Goal: Information Seeking & Learning: Stay updated

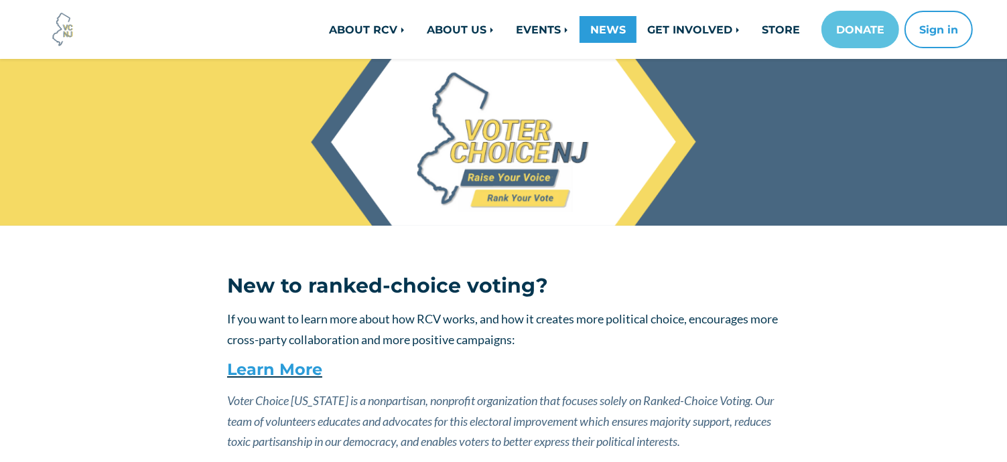
click at [600, 30] on link "NEWS" at bounding box center [607, 29] width 57 height 27
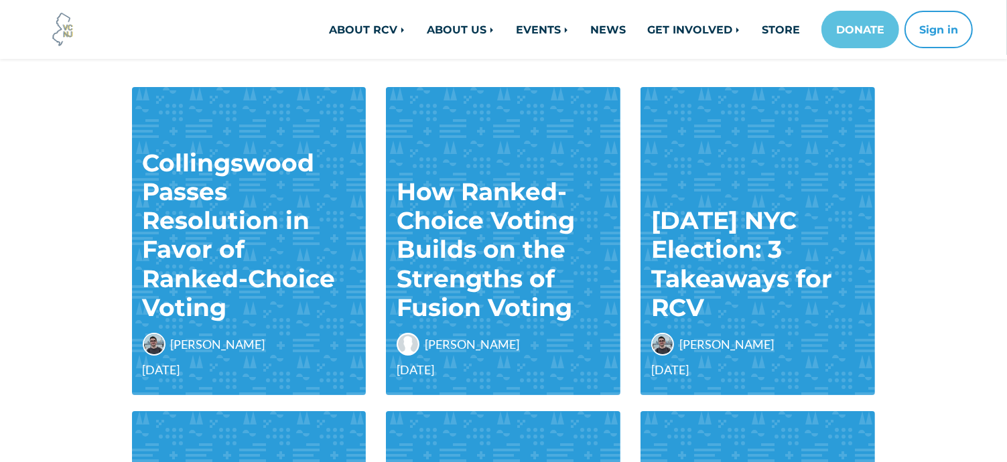
scroll to position [201, 0]
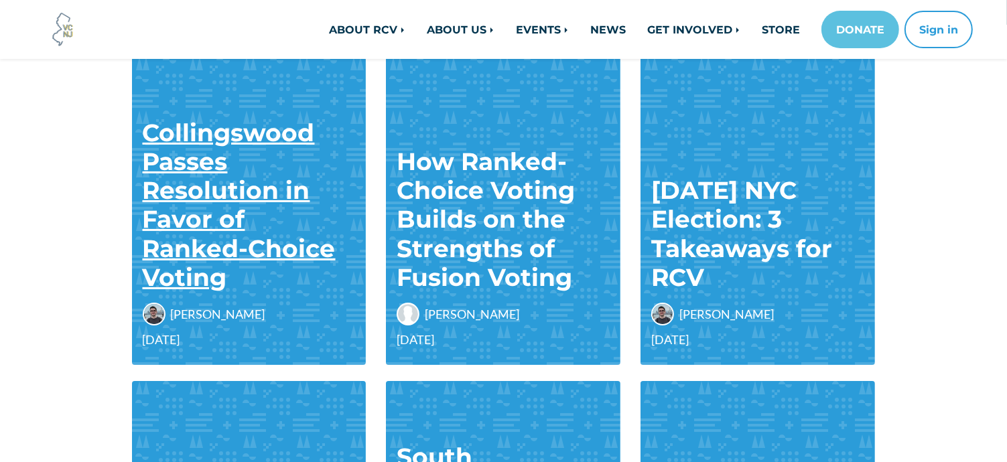
click at [204, 184] on link "Collingswood Passes Resolution in Favor of Ranked-Choice Voting" at bounding box center [239, 205] width 193 height 174
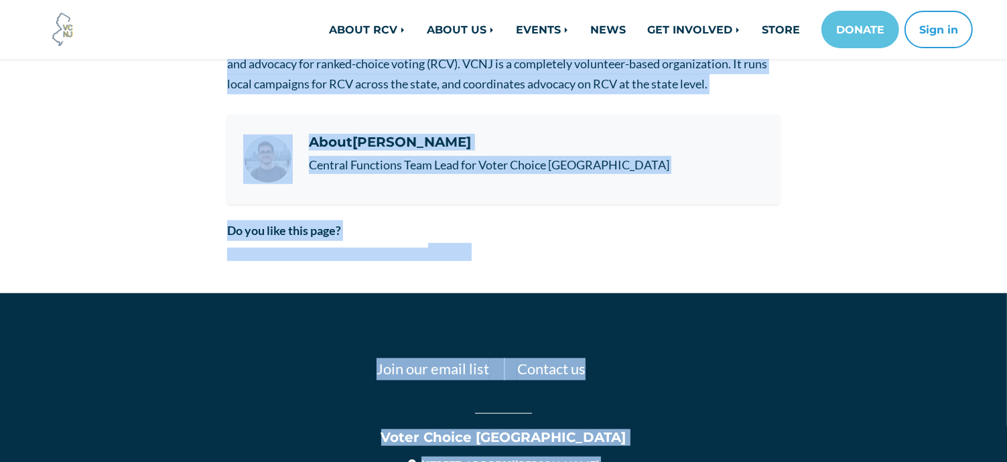
scroll to position [1215, 0]
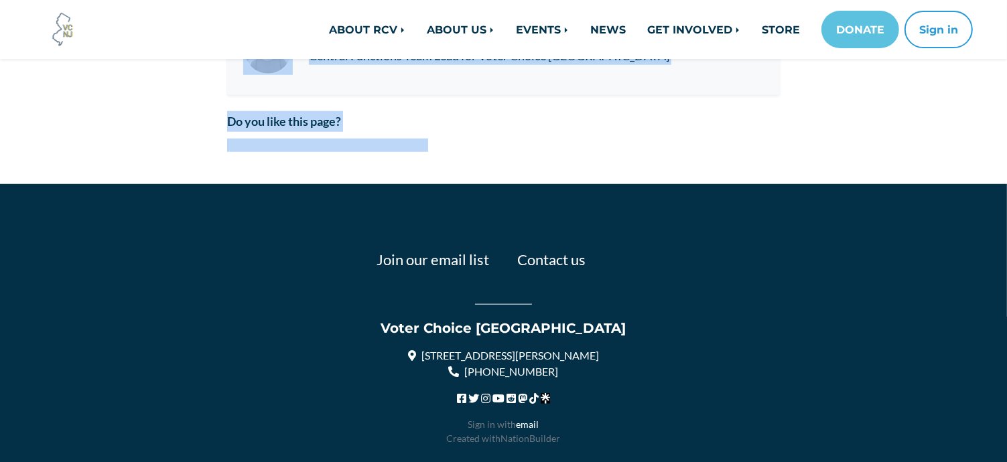
drag, startPoint x: 228, startPoint y: 239, endPoint x: 601, endPoint y: 72, distance: 409.5
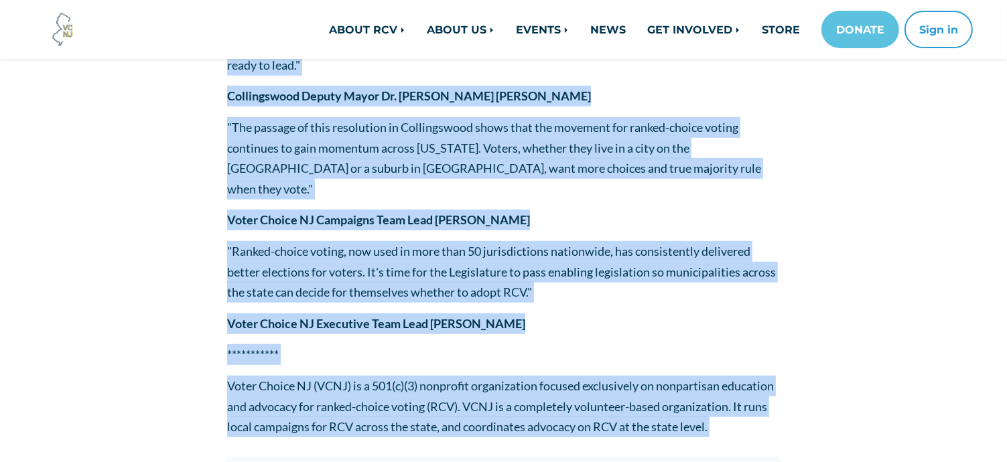
scroll to position [746, 0]
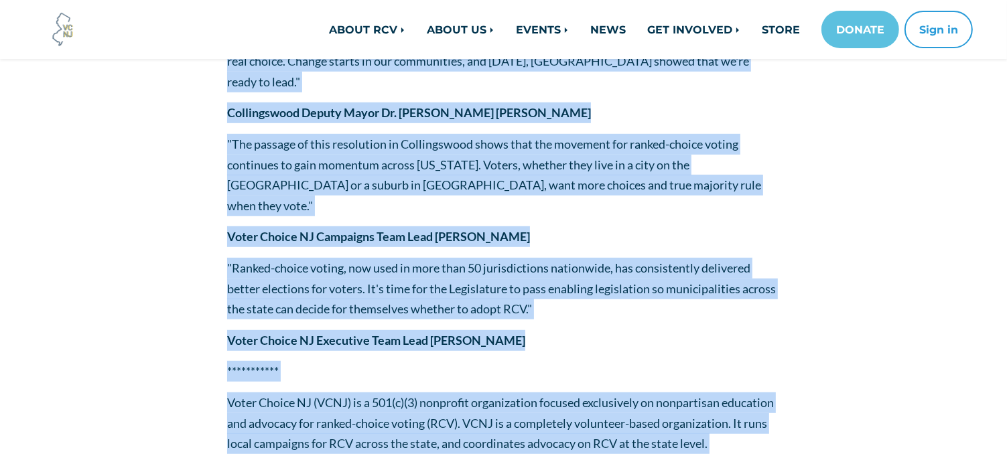
click at [384, 392] on p "Voter Choice NJ (VCNJ) is a 501(c)(3) nonprofit organization focused exclusivel…" at bounding box center [503, 423] width 552 height 62
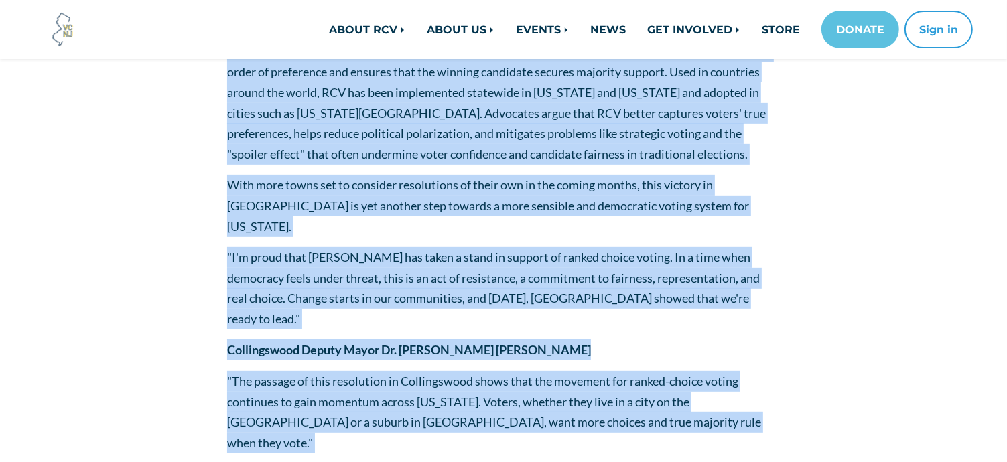
scroll to position [0, 0]
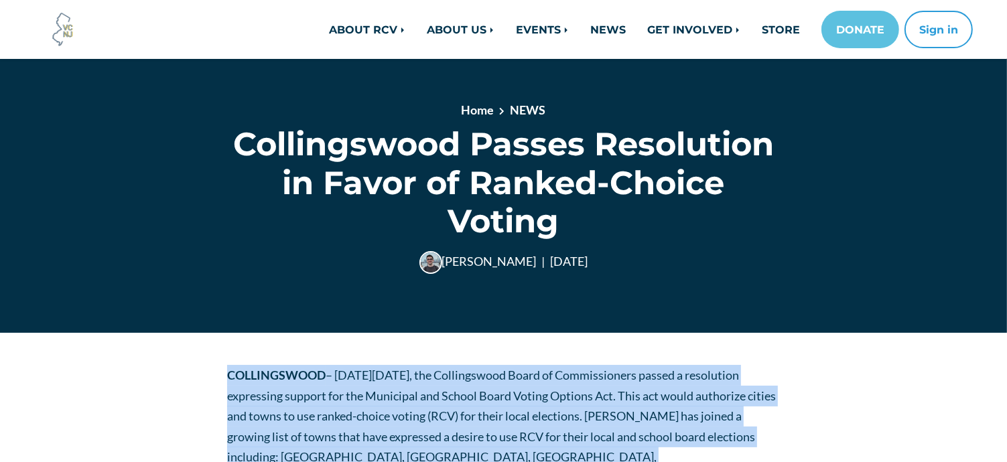
drag, startPoint x: 290, startPoint y: 380, endPoint x: 222, endPoint y: 369, distance: 68.6
copy div "COLLINGSWOOD – On Monday, October 6th, the Collingswood Board of Commissioners …"
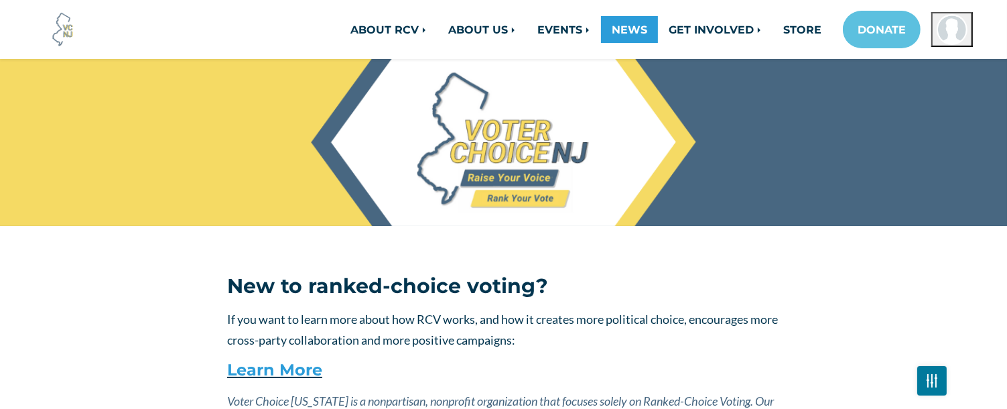
click at [624, 31] on link "NEWS" at bounding box center [629, 29] width 57 height 27
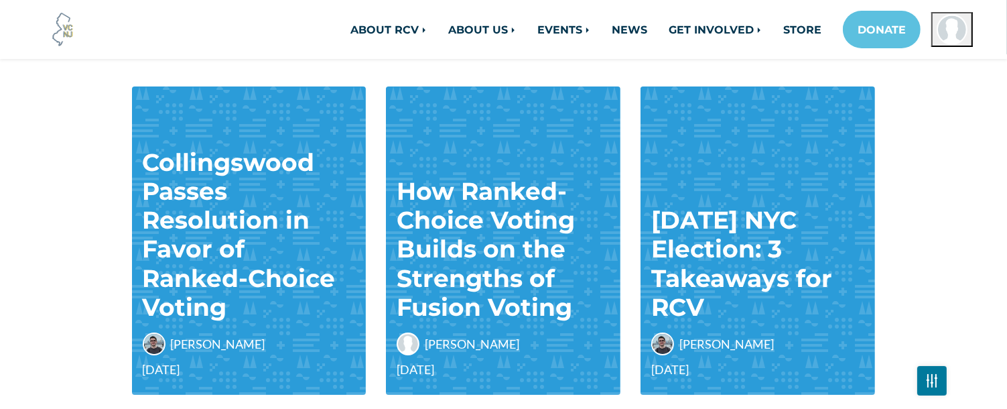
scroll to position [201, 0]
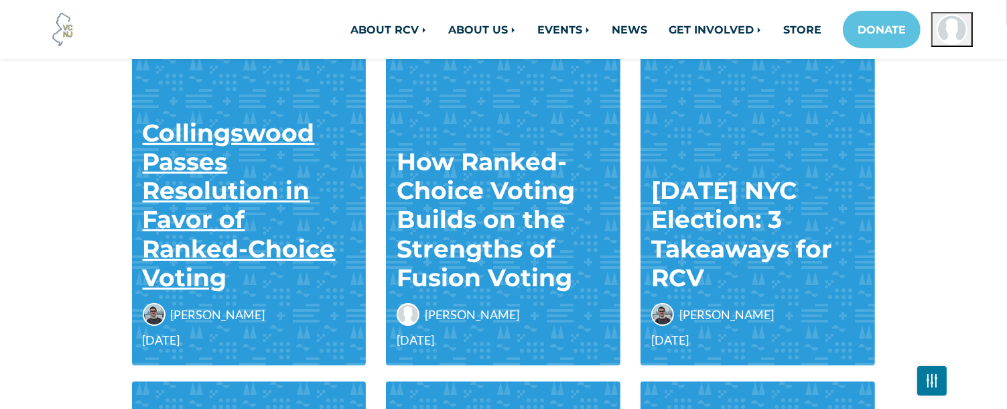
click at [216, 151] on link "Collingswood Passes Resolution in Favor of Ranked-Choice Voting" at bounding box center [239, 205] width 193 height 174
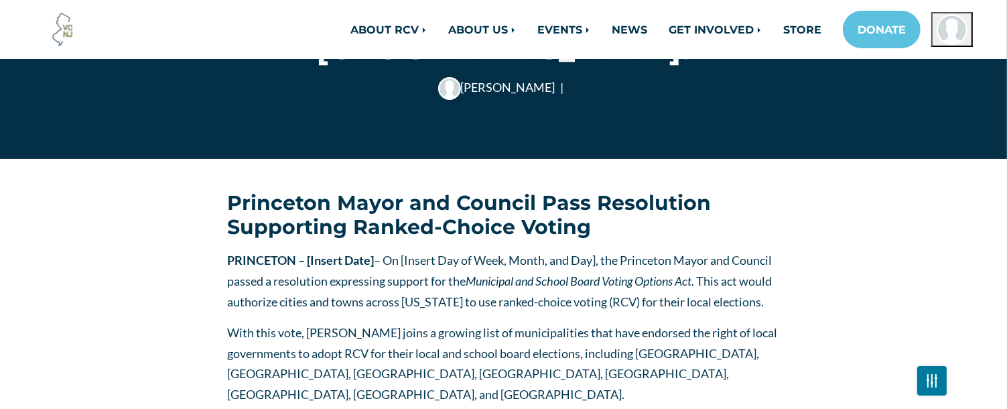
scroll to position [134, 0]
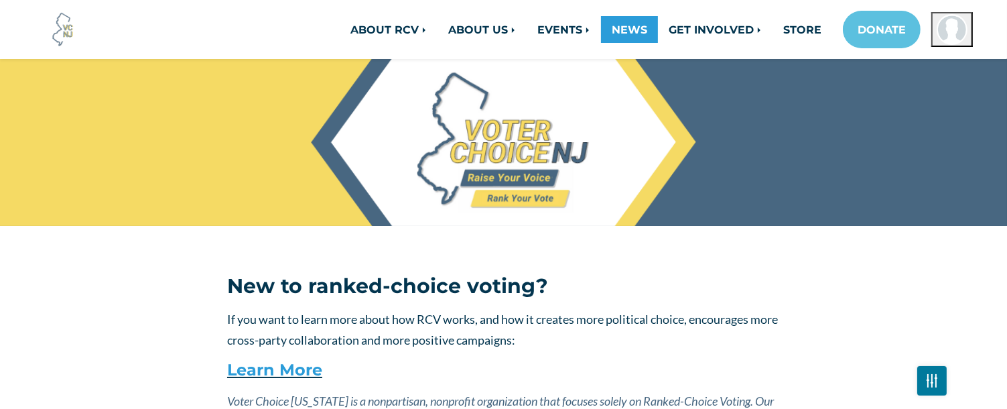
click at [628, 31] on link "NEWS" at bounding box center [629, 29] width 57 height 27
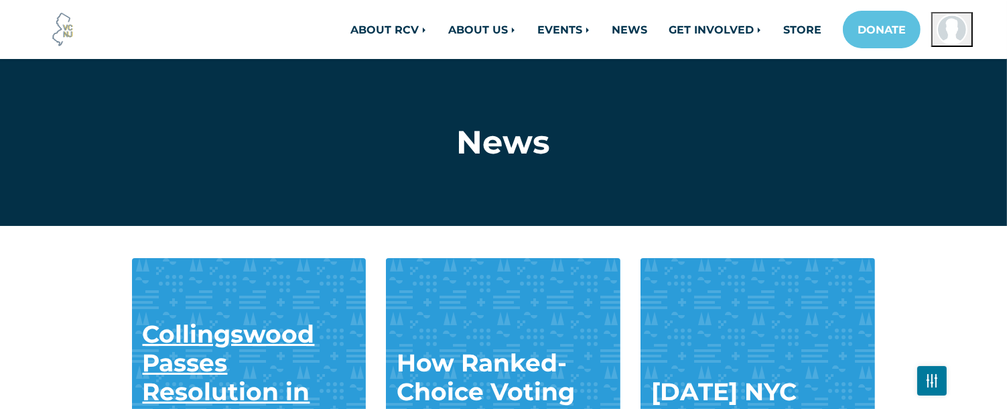
click at [182, 342] on link "Collingswood Passes Resolution in Favor of Ranked-Choice Voting" at bounding box center [239, 406] width 193 height 174
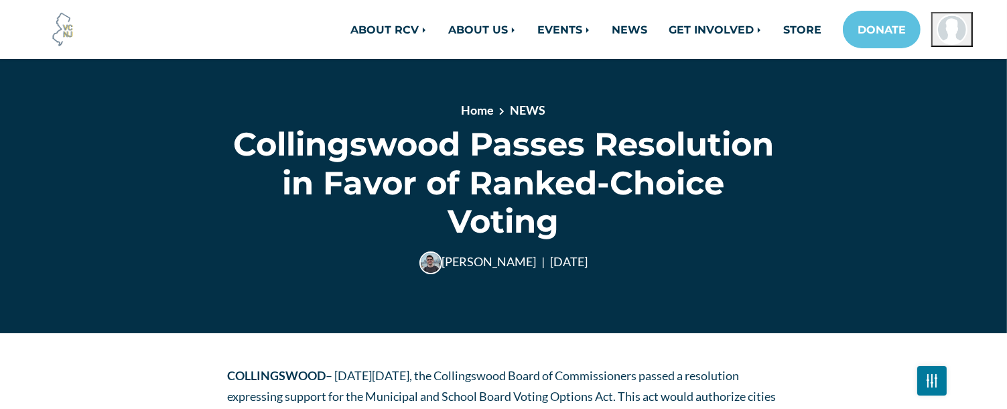
scroll to position [134, 0]
